Goal: Find contact information: Find contact information

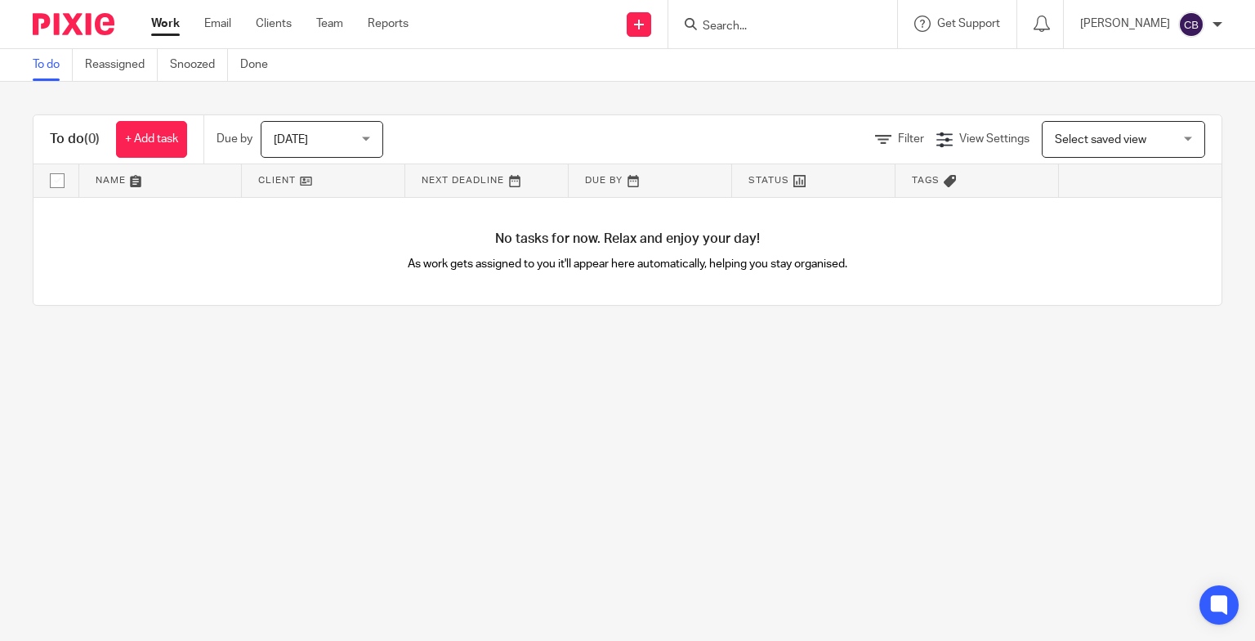
click at [768, 26] on input "Search" at bounding box center [774, 27] width 147 height 15
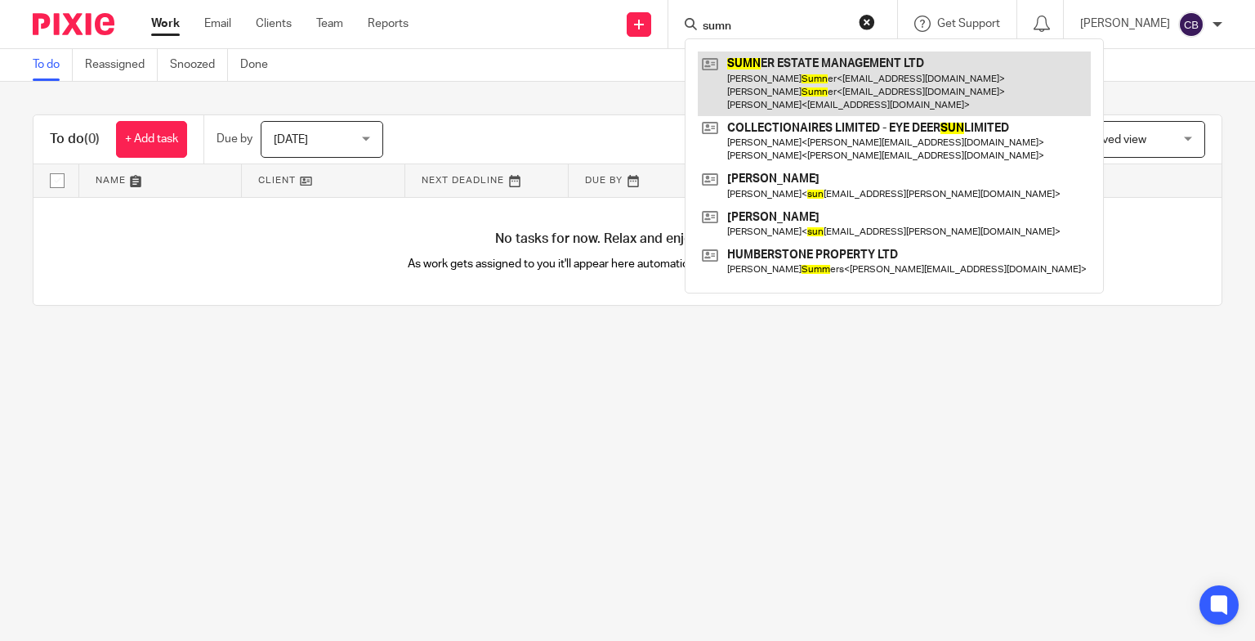
type input "sumn"
click at [891, 69] on link at bounding box center [894, 83] width 393 height 65
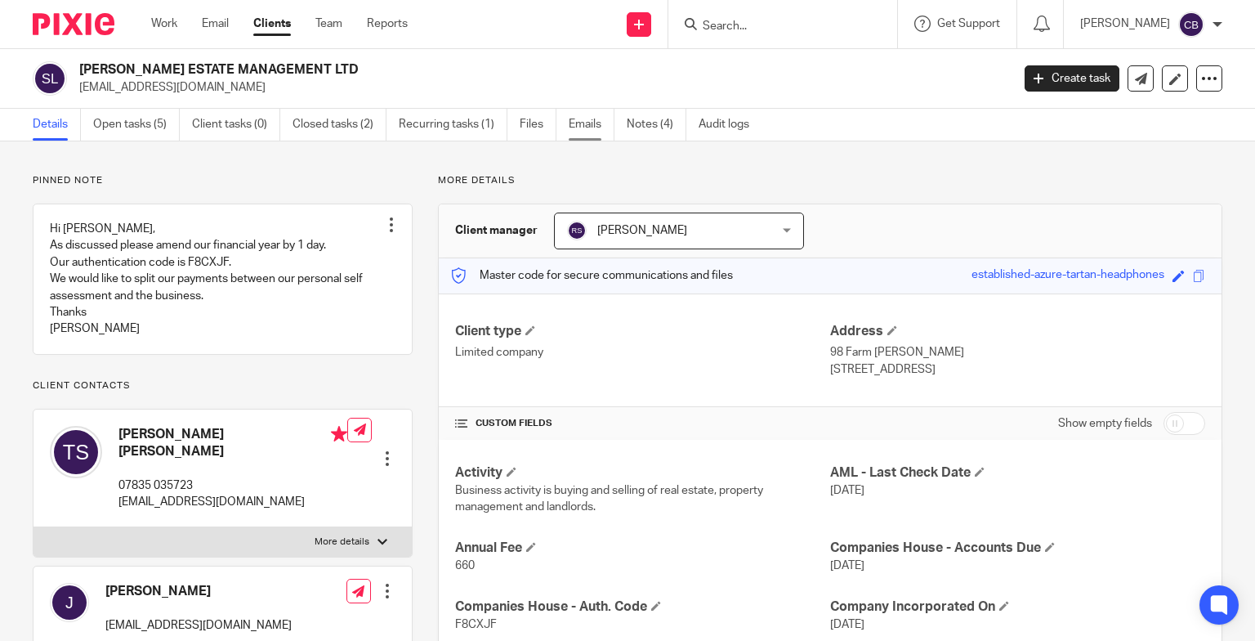
click at [598, 126] on link "Emails" at bounding box center [592, 125] width 46 height 32
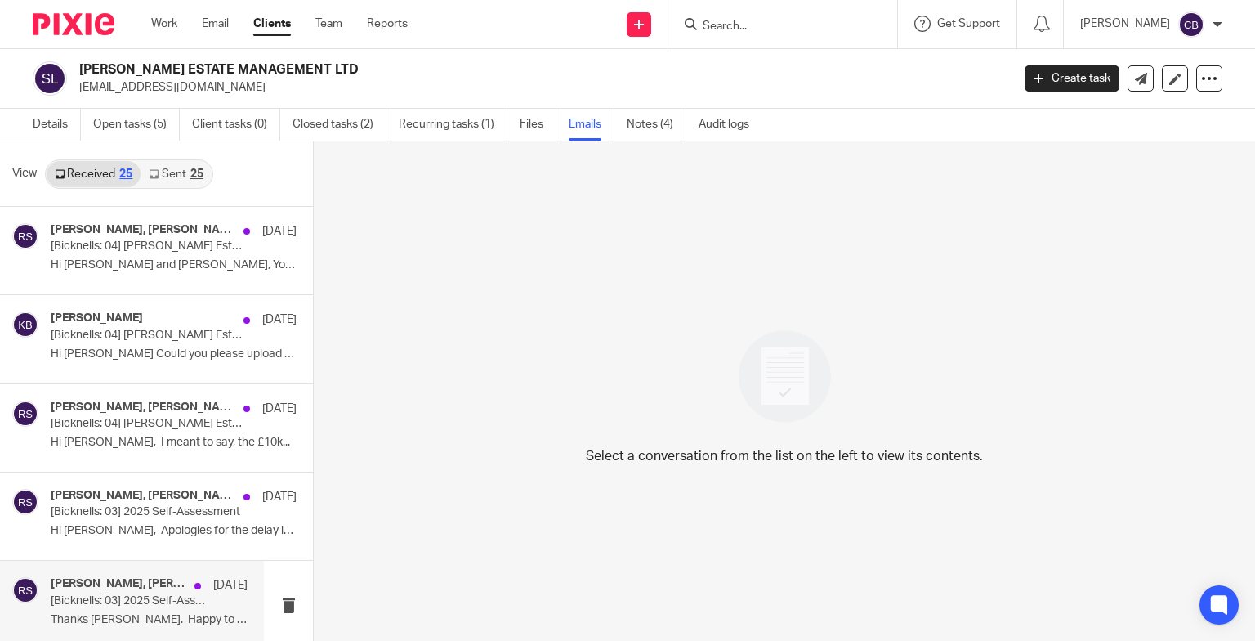
click at [154, 584] on h4 "Tim Sumner, Rachel Shepherd" at bounding box center [119, 584] width 136 height 14
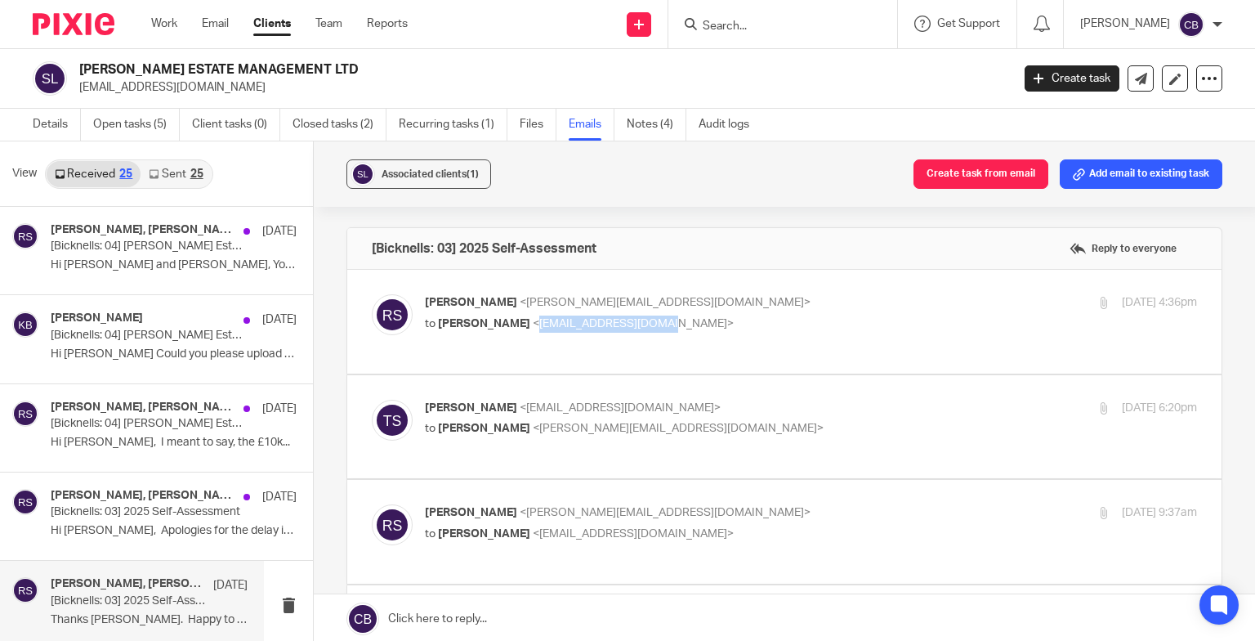
drag, startPoint x: 640, startPoint y: 324, endPoint x: 508, endPoint y: 330, distance: 132.6
click at [508, 330] on p "to Tim Sumner <timdsumner@gmail.com>" at bounding box center [682, 323] width 515 height 17
copy span "timdsumner@gmail.com>"
click at [62, 125] on link "Details" at bounding box center [57, 125] width 48 height 32
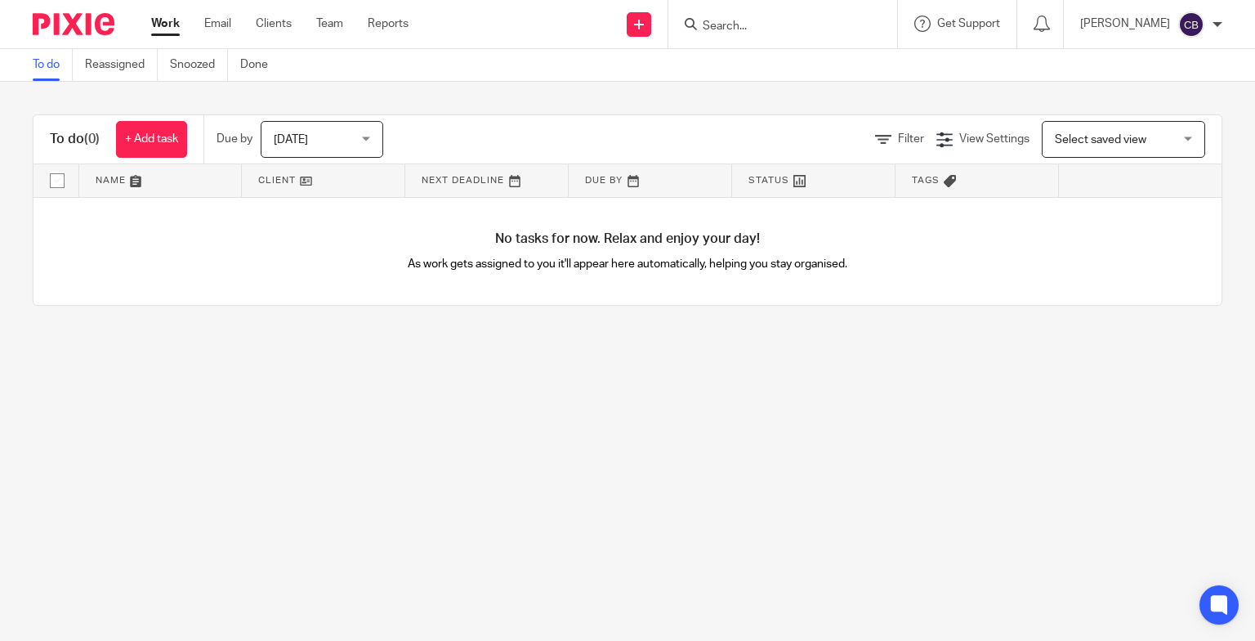
click at [755, 29] on input "Search" at bounding box center [774, 27] width 147 height 15
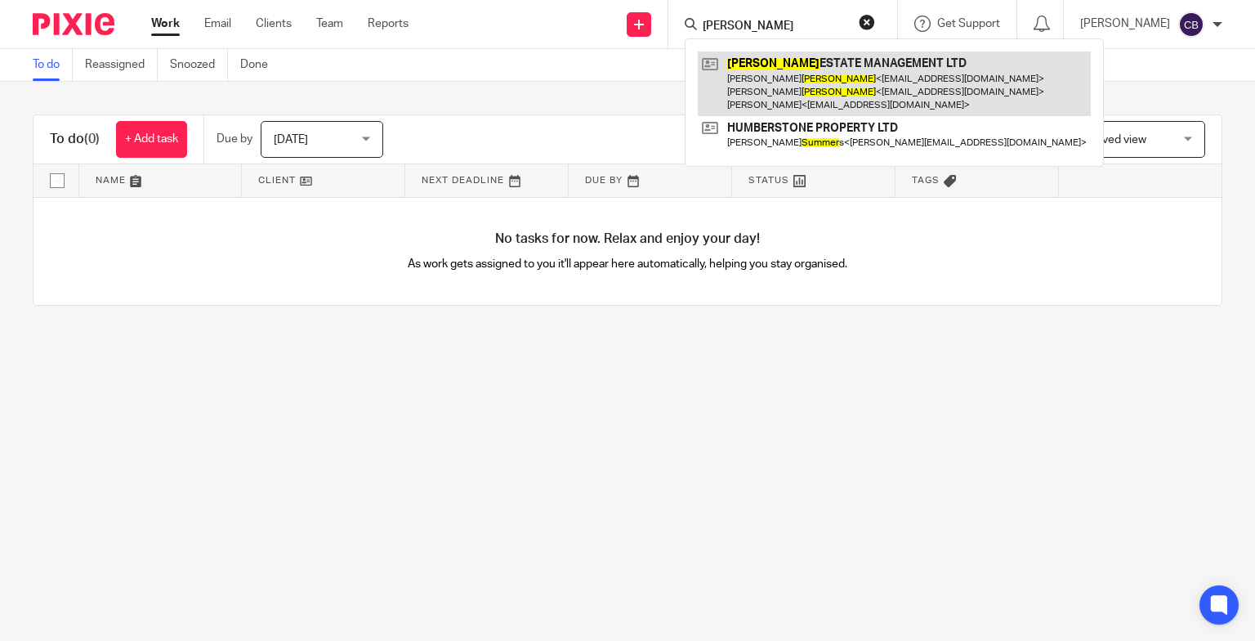
type input "sumner"
click at [902, 84] on link at bounding box center [894, 83] width 393 height 65
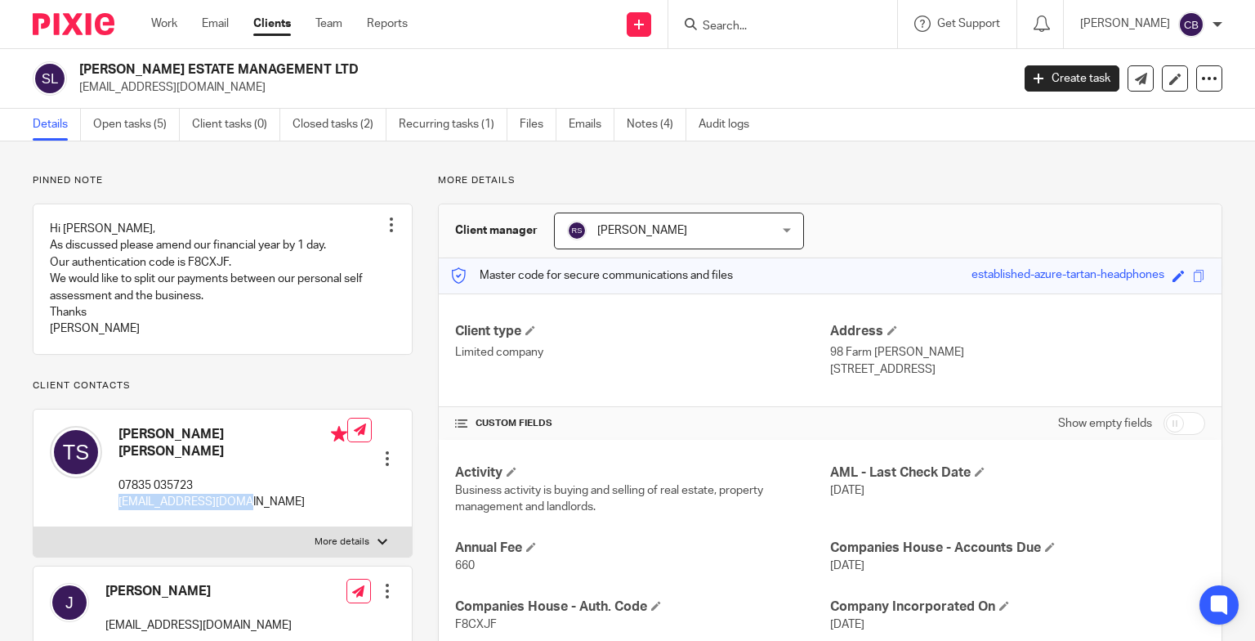
drag, startPoint x: 243, startPoint y: 505, endPoint x: 115, endPoint y: 507, distance: 127.5
click at [115, 507] on div "[PERSON_NAME] [PERSON_NAME] 07835 035723 [EMAIL_ADDRESS][DOMAIN_NAME]" at bounding box center [198, 468] width 297 height 101
copy p "[EMAIL_ADDRESS][DOMAIN_NAME]"
